Goal: Navigation & Orientation: Find specific page/section

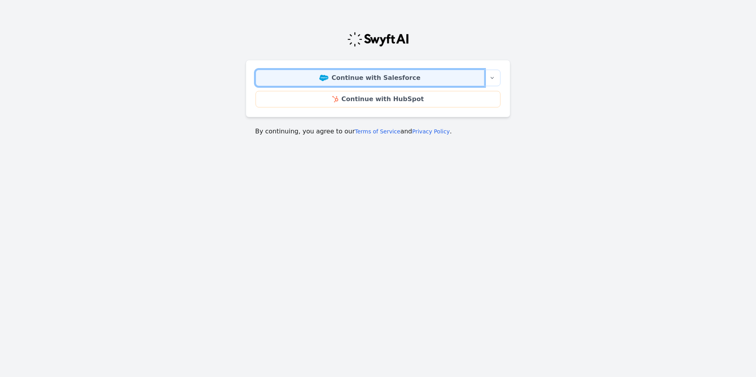
click at [413, 76] on link "Continue with Salesforce" at bounding box center [370, 78] width 229 height 17
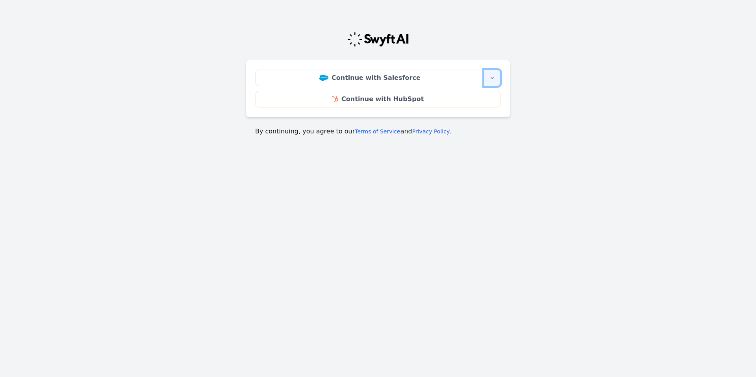
click at [491, 80] on icon "button" at bounding box center [492, 78] width 6 height 6
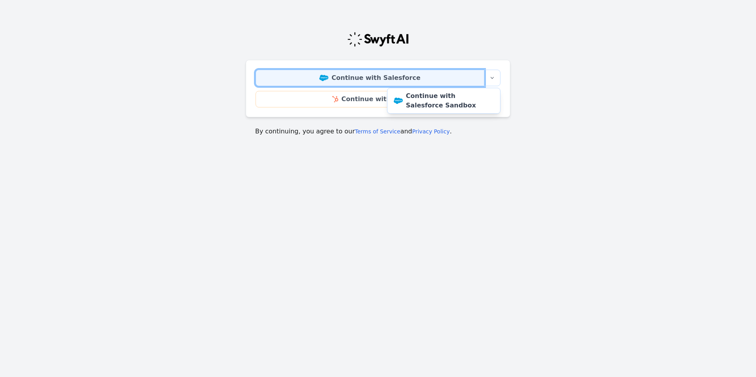
click at [384, 78] on link "Continue with Salesforce" at bounding box center [370, 78] width 229 height 17
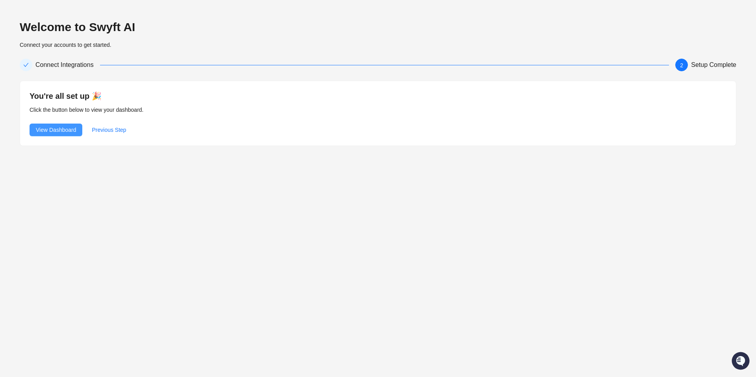
click at [58, 132] on span "View Dashboard" at bounding box center [56, 130] width 40 height 9
